Goal: Information Seeking & Learning: Learn about a topic

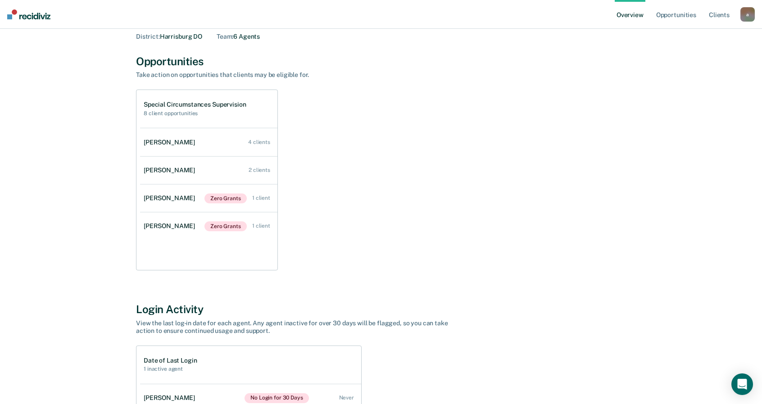
scroll to position [32, 0]
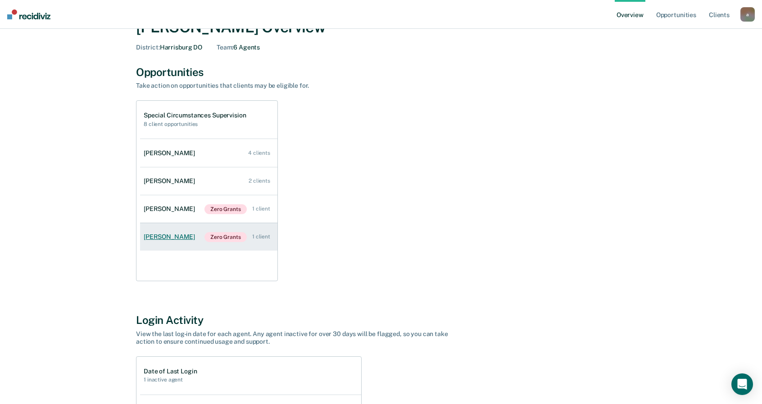
click at [168, 237] on div "[PERSON_NAME]" at bounding box center [171, 237] width 55 height 8
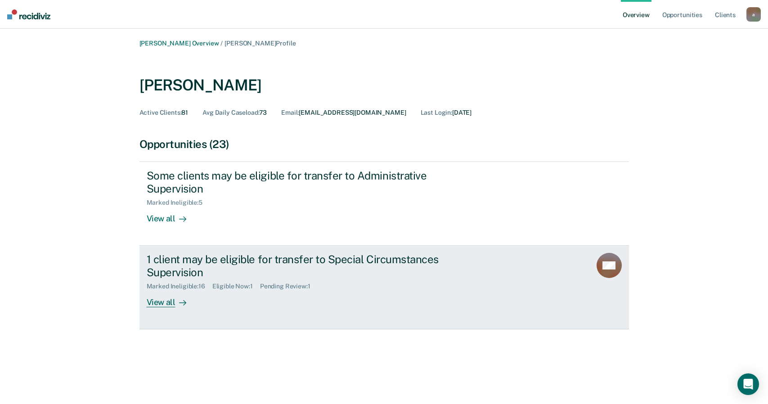
click at [176, 304] on div at bounding box center [181, 303] width 11 height 10
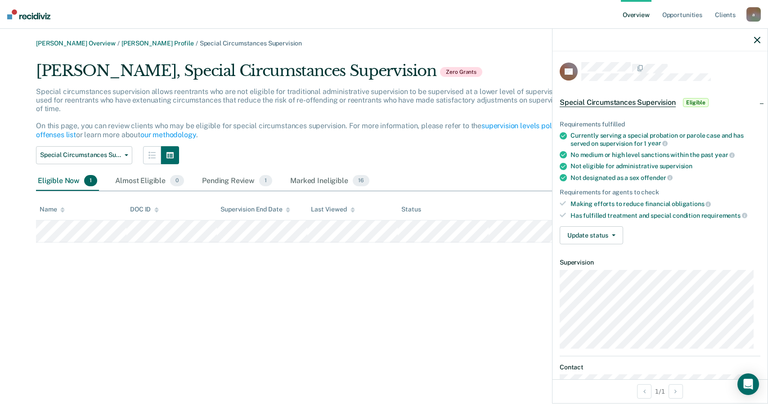
click at [660, 102] on span "Special Circumstances Supervision" at bounding box center [618, 102] width 116 height 9
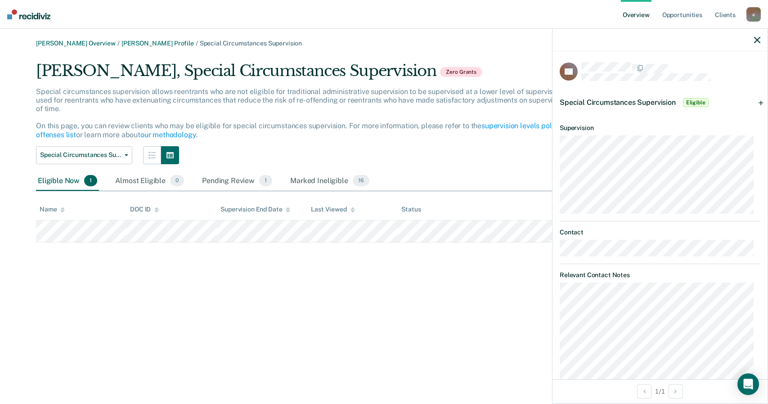
click at [753, 103] on div "Special Circumstances Supervision Eligible" at bounding box center [660, 102] width 215 height 29
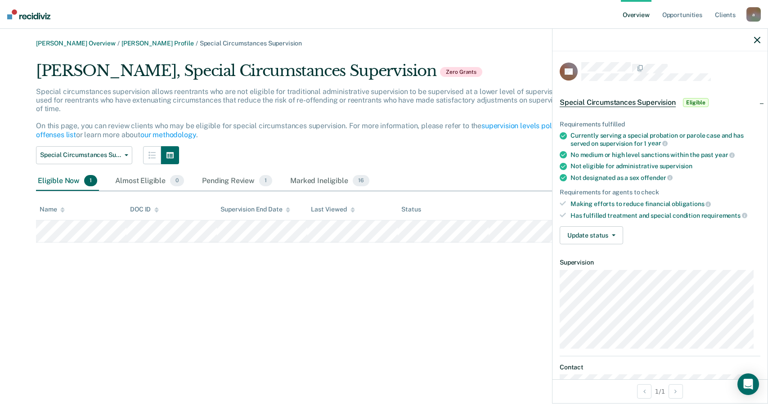
click at [422, 152] on div "Special Circumstances Supervision Special Circumstances Supervision Administrat…" at bounding box center [324, 155] width 576 height 18
click at [759, 41] on icon "button" at bounding box center [757, 40] width 6 height 6
